Goal: Task Accomplishment & Management: Manage account settings

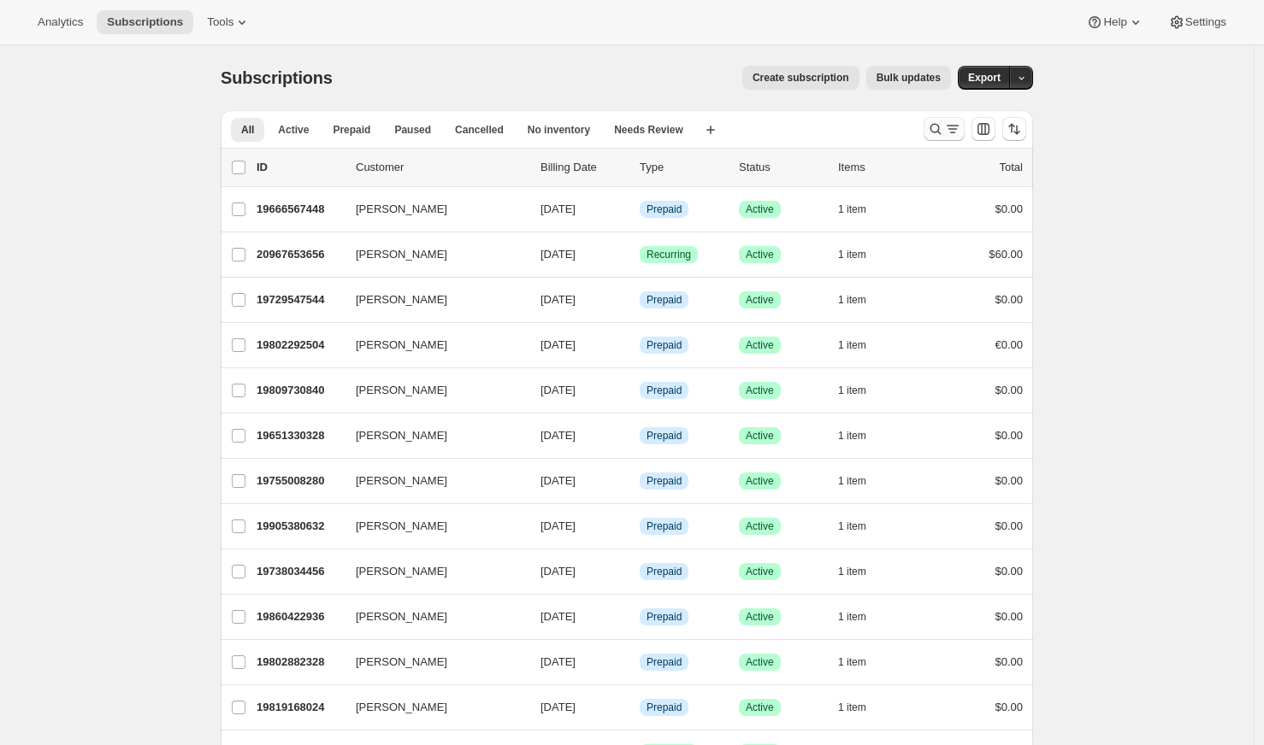
click at [953, 124] on icon "Search and filter results" at bounding box center [952, 129] width 17 height 17
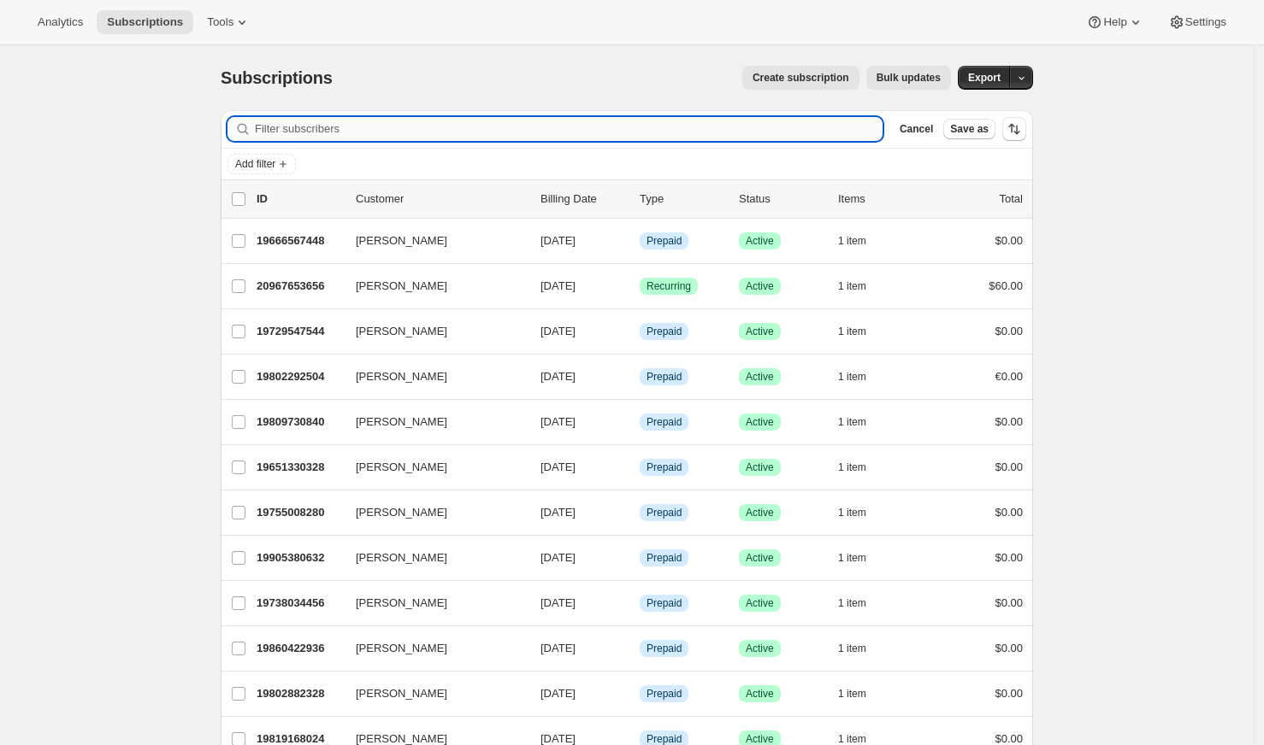
click at [574, 138] on input "Filter subscribers" at bounding box center [569, 129] width 628 height 24
paste input "[EMAIL_ADDRESS][DOMAIN_NAME]"
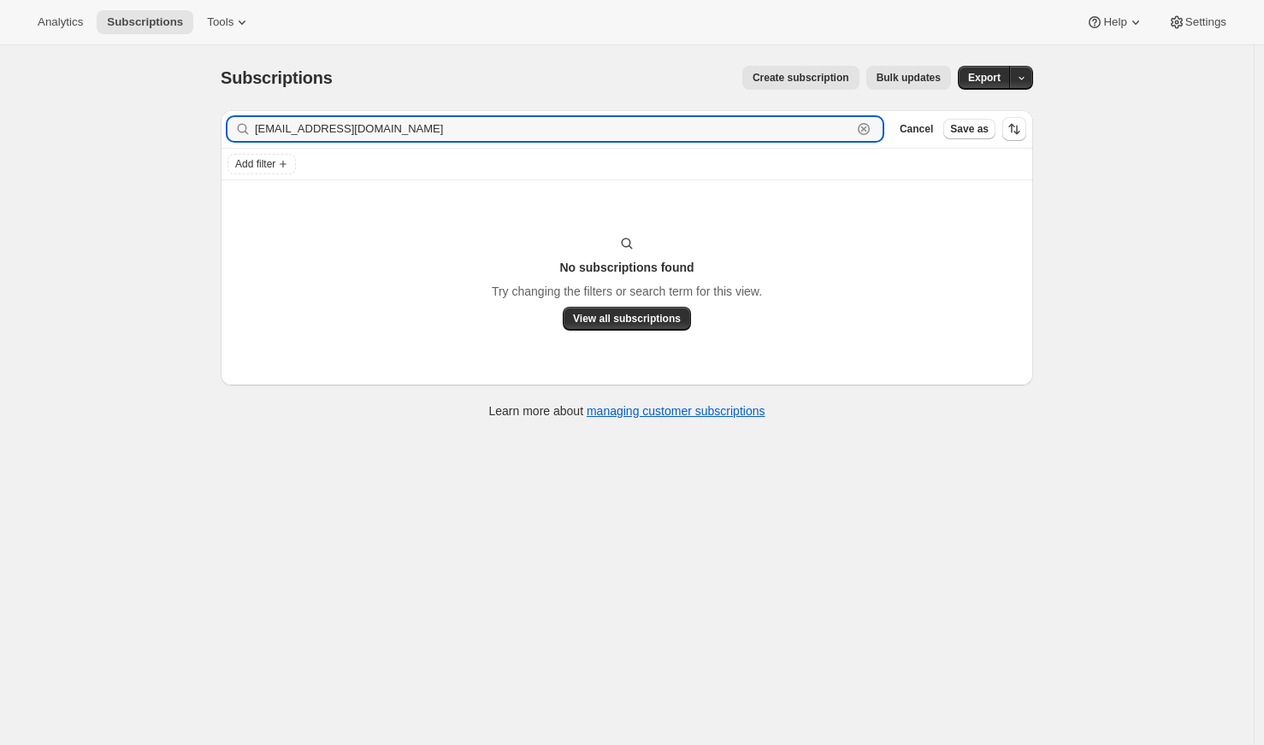
type input "[EMAIL_ADDRESS][DOMAIN_NAME]"
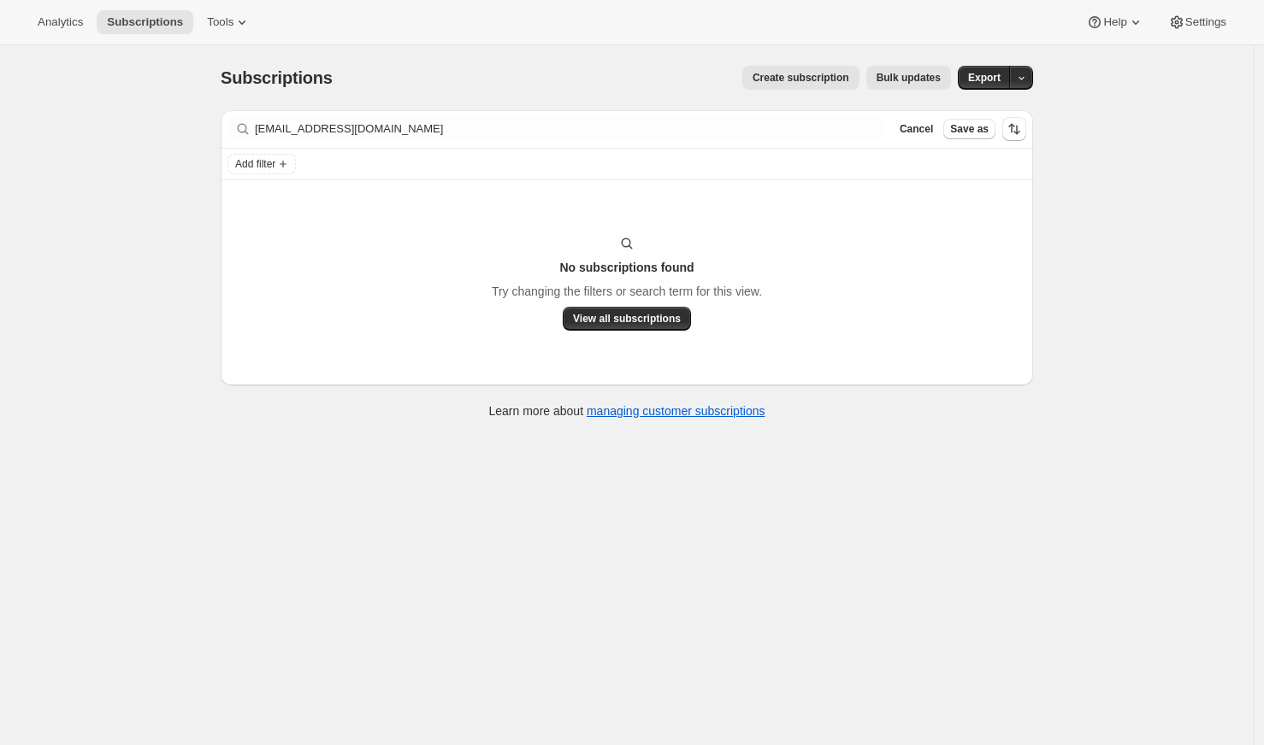
click at [665, 331] on div "No subscriptions found Try changing the filters or search term for this view. V…" at bounding box center [627, 282] width 812 height 205
click at [654, 321] on span "View all subscriptions" at bounding box center [627, 319] width 108 height 14
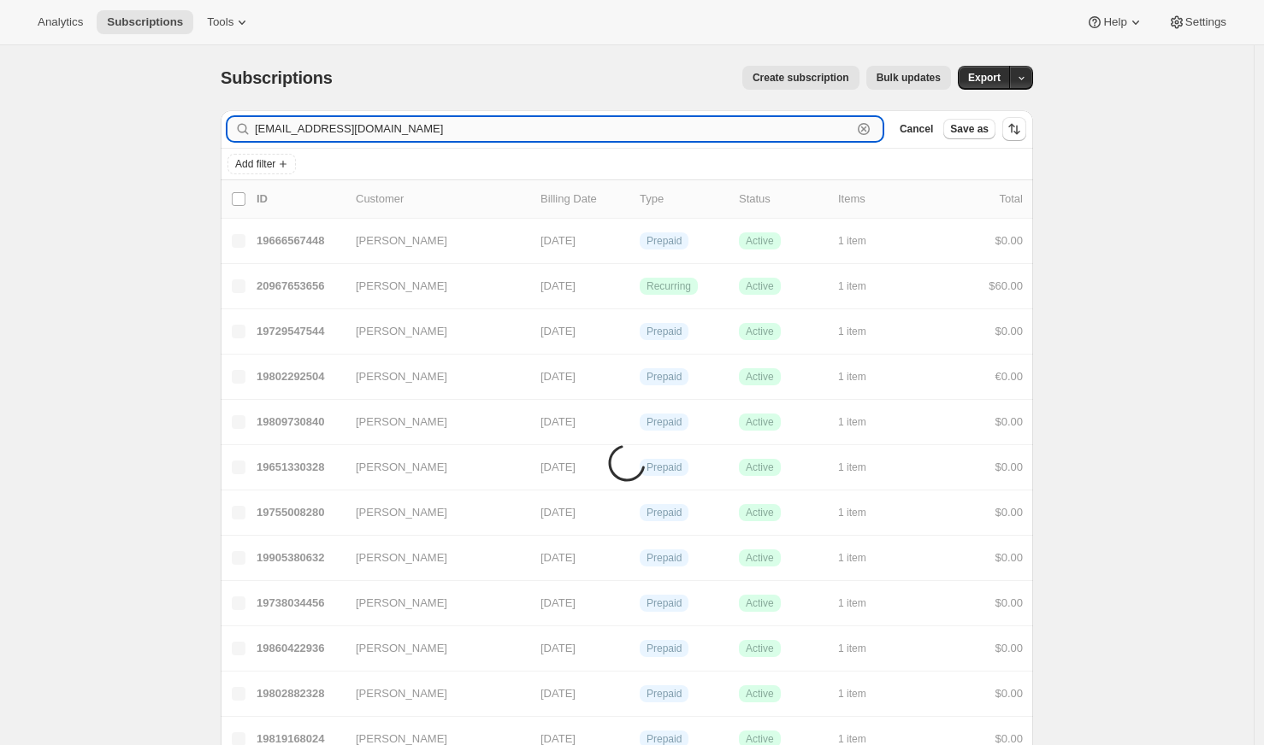
drag, startPoint x: 654, startPoint y: 321, endPoint x: 404, endPoint y: 131, distance: 314.1
click at [404, 131] on input "[EMAIL_ADDRESS][DOMAIN_NAME]" at bounding box center [553, 129] width 597 height 24
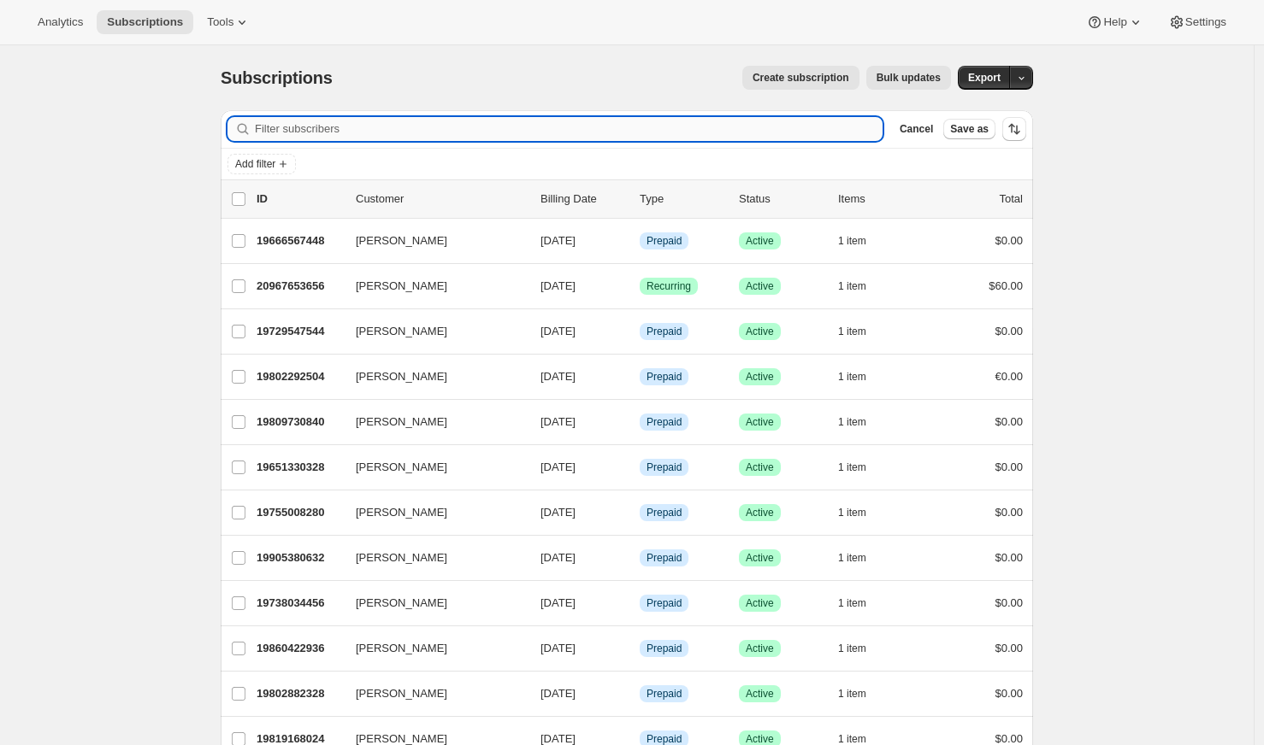
click at [284, 118] on input "Filter subscribers" at bounding box center [569, 129] width 628 height 24
paste input "[EMAIL_ADDRESS][DOMAIN_NAME]"
type input "[EMAIL_ADDRESS][DOMAIN_NAME]"
